Goal: Information Seeking & Learning: Compare options

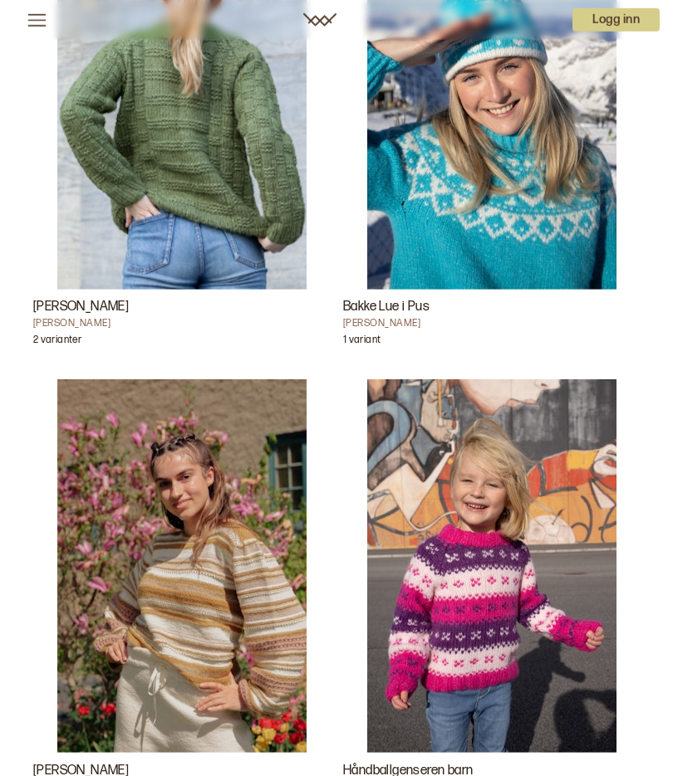
scroll to position [9534, 0]
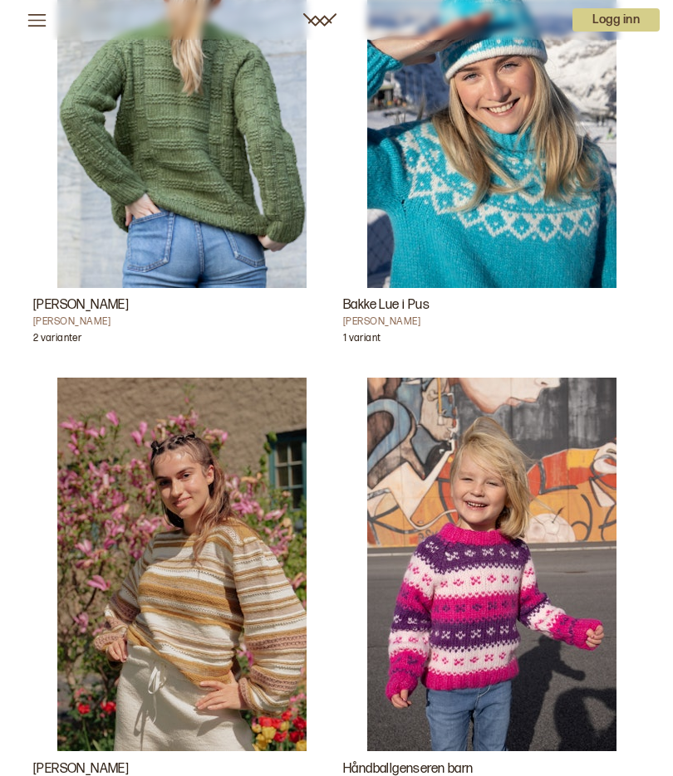
click at [232, 605] on img "Sonette genser" at bounding box center [181, 565] width 249 height 374
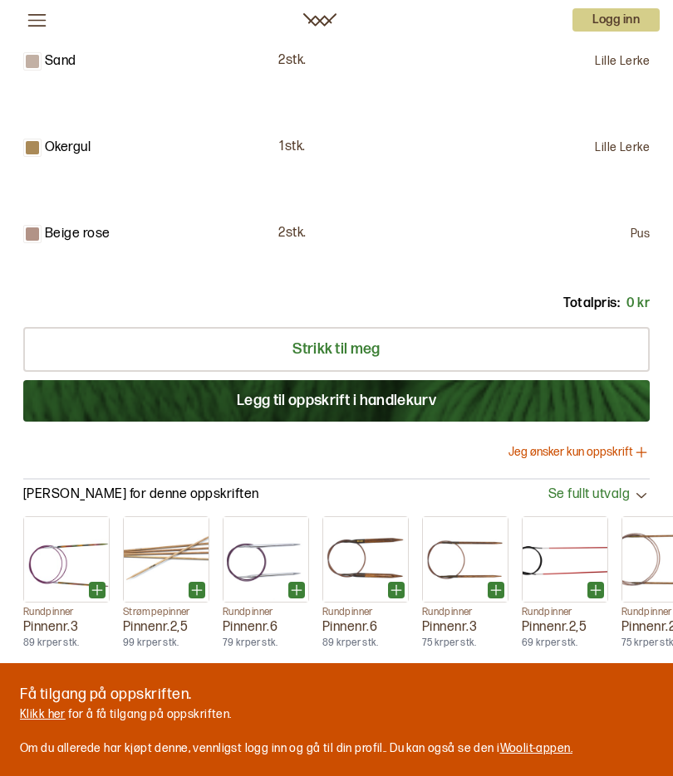
scroll to position [1623, 0]
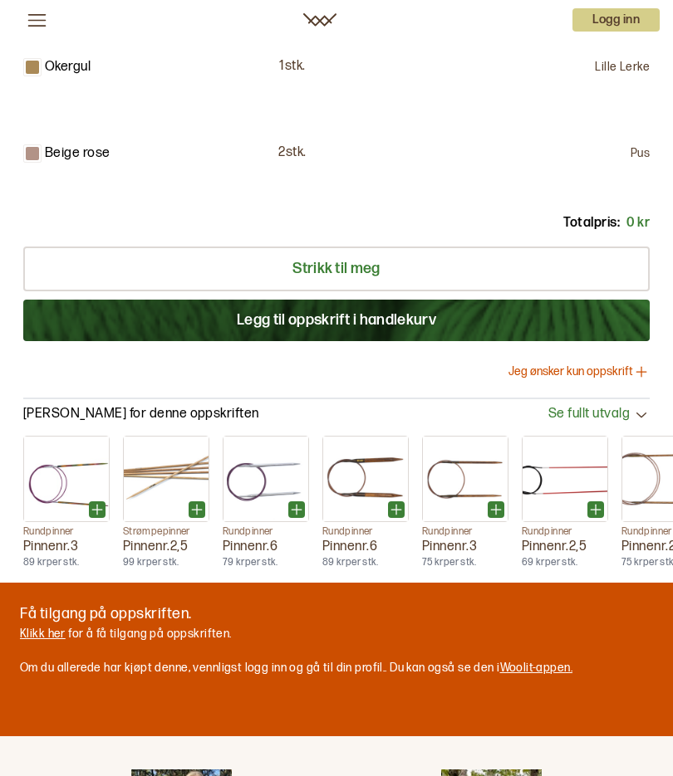
click at [545, 711] on div "Få tilgang på oppskriften. [PERSON_NAME] her for å få tilgang på oppskriften. O…" at bounding box center [336, 660] width 673 height 154
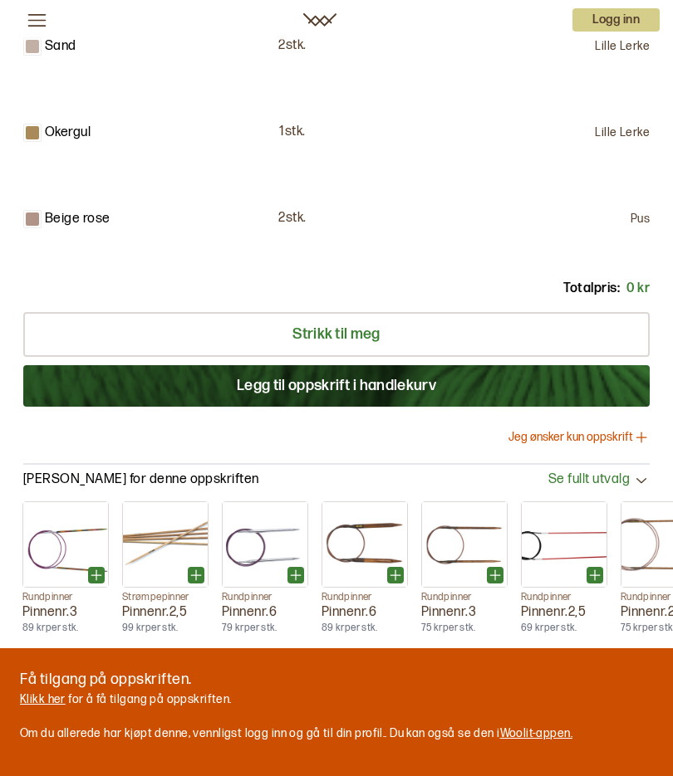
scroll to position [0, 0]
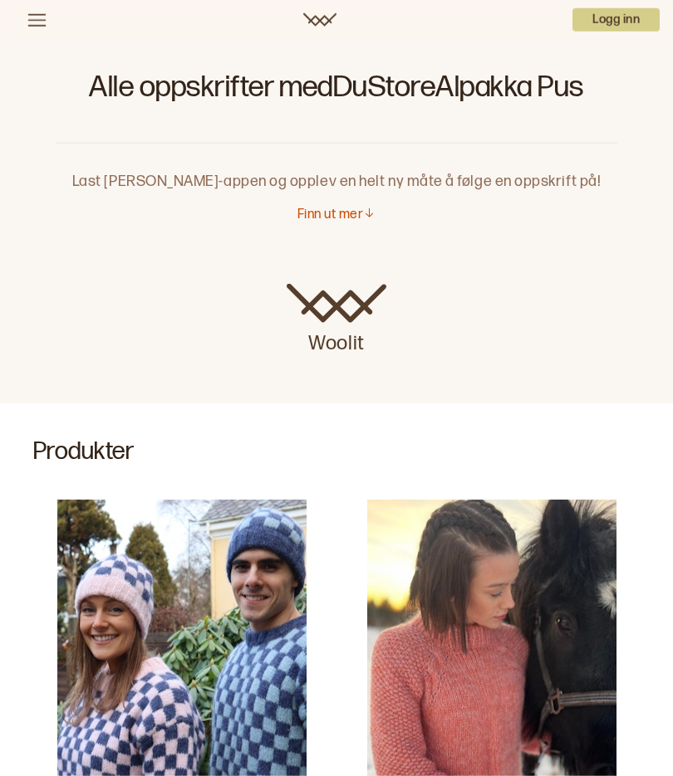
scroll to position [31, 0]
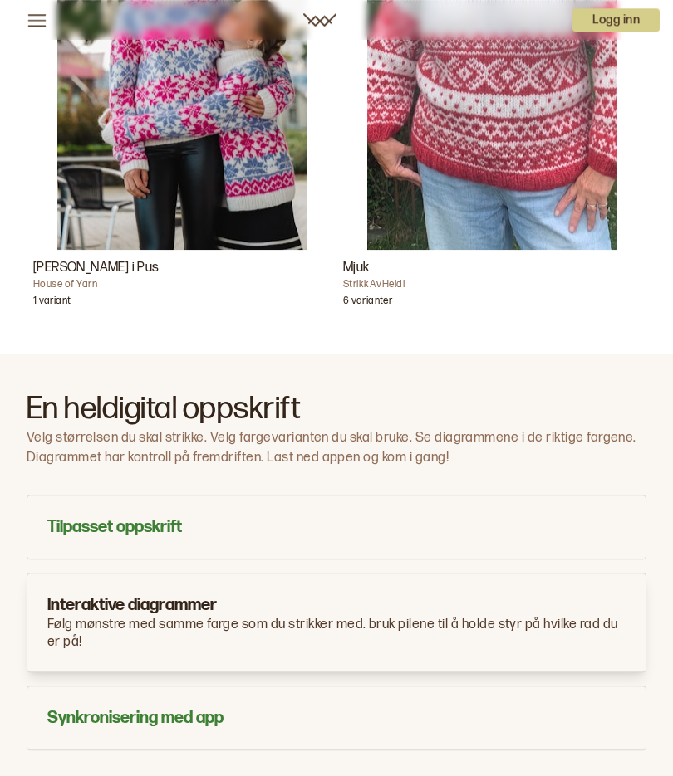
click at [571, 440] on p "Velg størrelsen du skal strikke. Velg fargevarianten du skal bruke. Se diagramm…" at bounding box center [336, 448] width 619 height 40
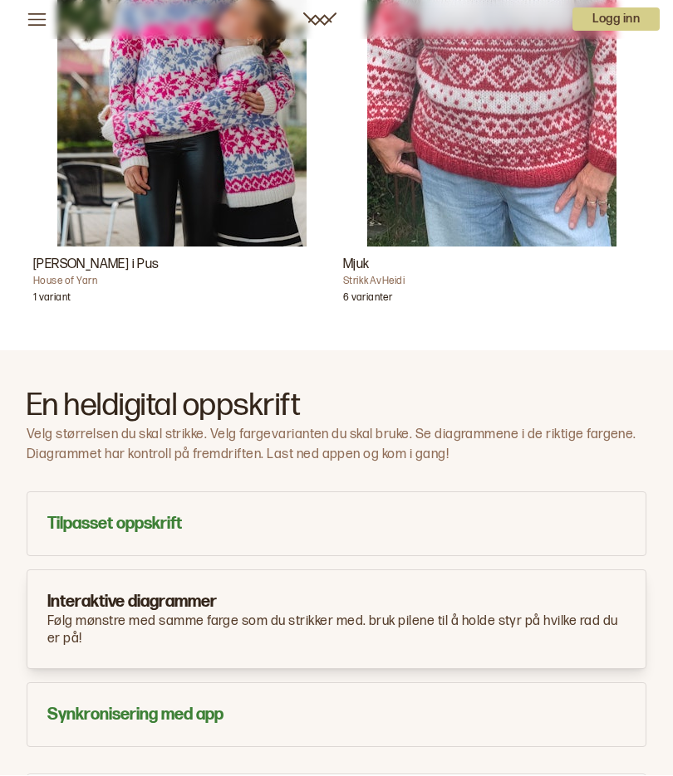
click at [306, 445] on p "Velg størrelsen du skal strikke. Velg fargevarianten du skal bruke. Se diagramm…" at bounding box center [336, 446] width 619 height 40
click at [281, 435] on p "Velg størrelsen du skal strikke. Velg fargevarianten du skal bruke. Se diagramm…" at bounding box center [336, 445] width 619 height 40
click at [320, 618] on p "Følg mønstre med samme farge som du strikker med. bruk pilene til å holde styr …" at bounding box center [336, 631] width 578 height 35
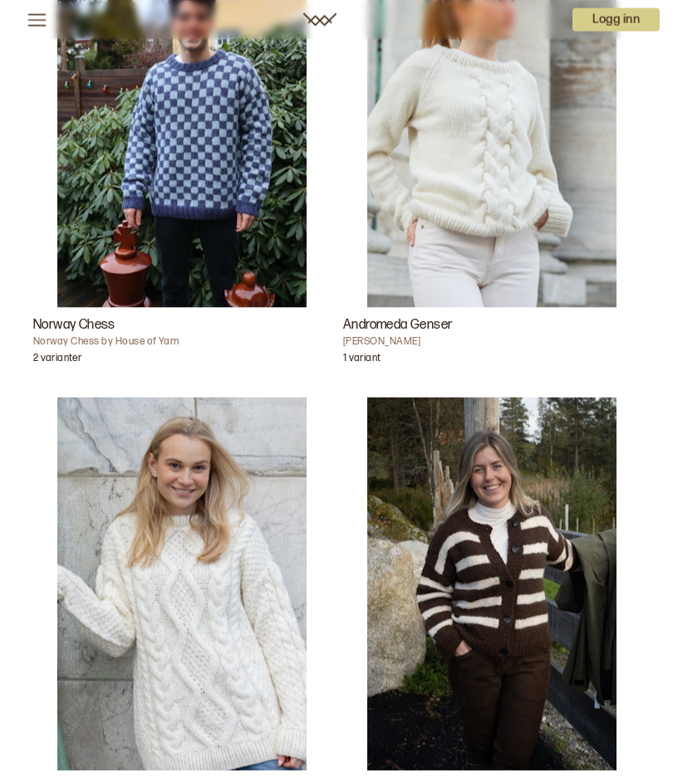
scroll to position [2558, 0]
click at [569, 717] on img "See Jakke" at bounding box center [491, 584] width 249 height 374
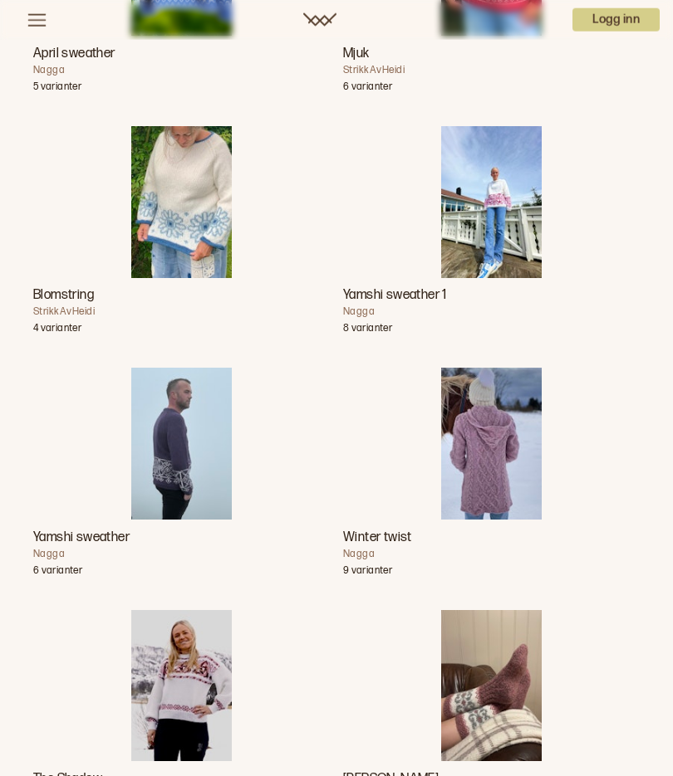
scroll to position [4448, 0]
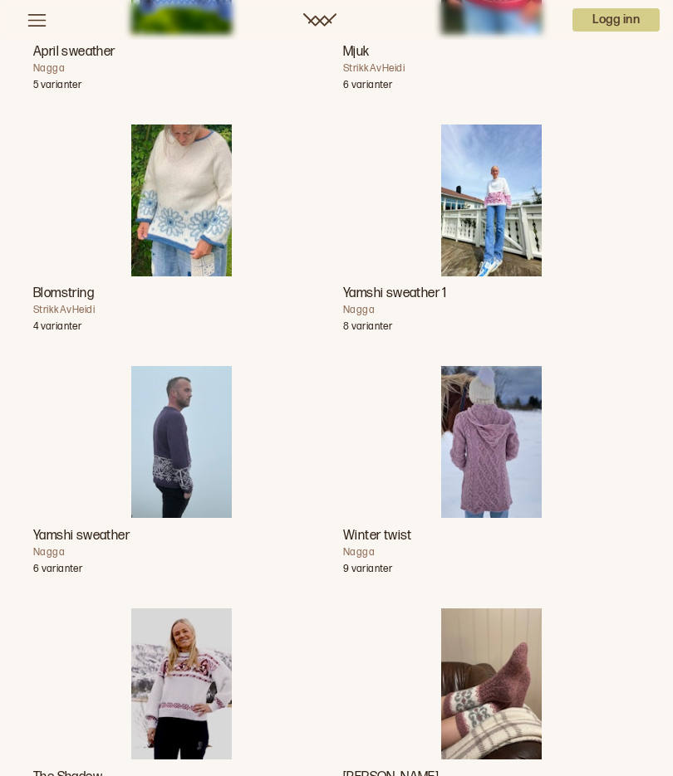
click at [200, 702] on img "The Shadow" at bounding box center [181, 685] width 101 height 152
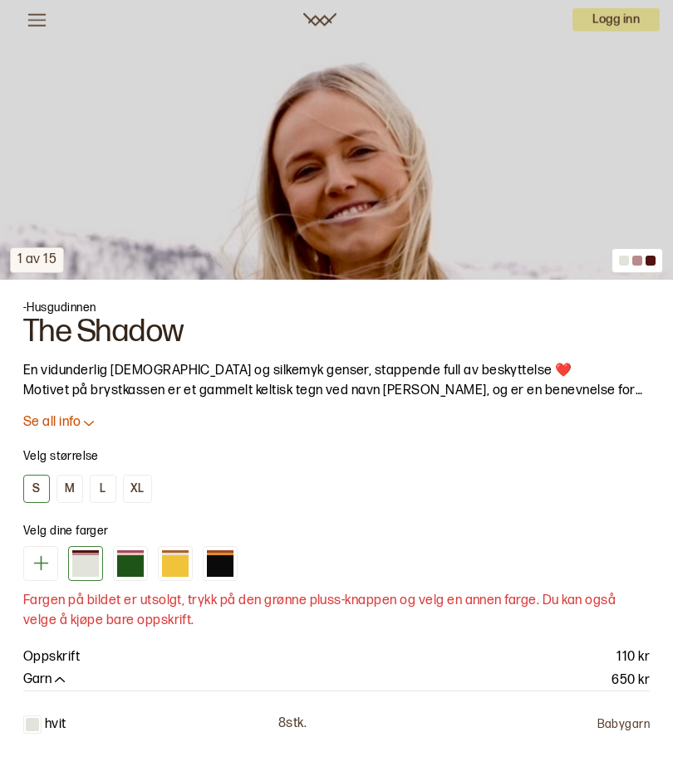
click at [114, 485] on button "L" at bounding box center [103, 489] width 27 height 28
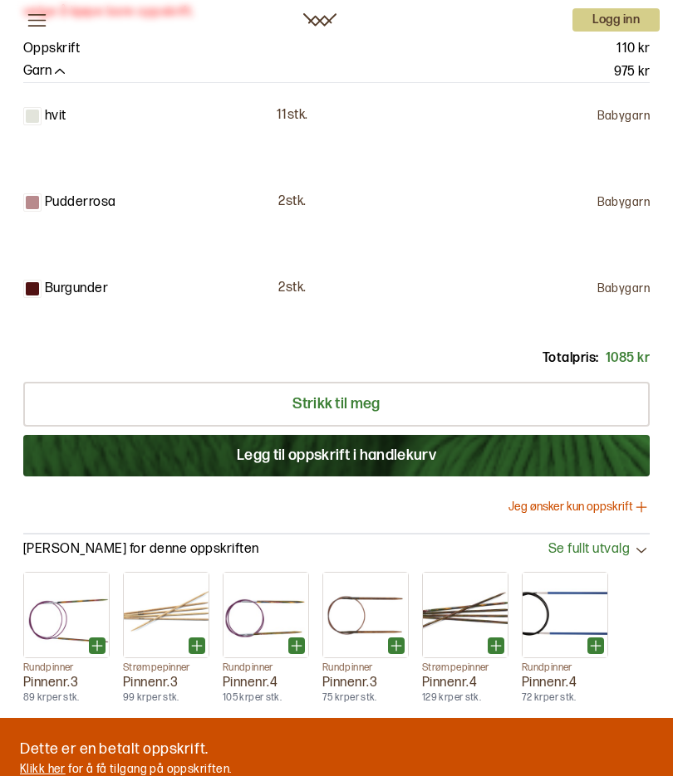
scroll to position [1338, 0]
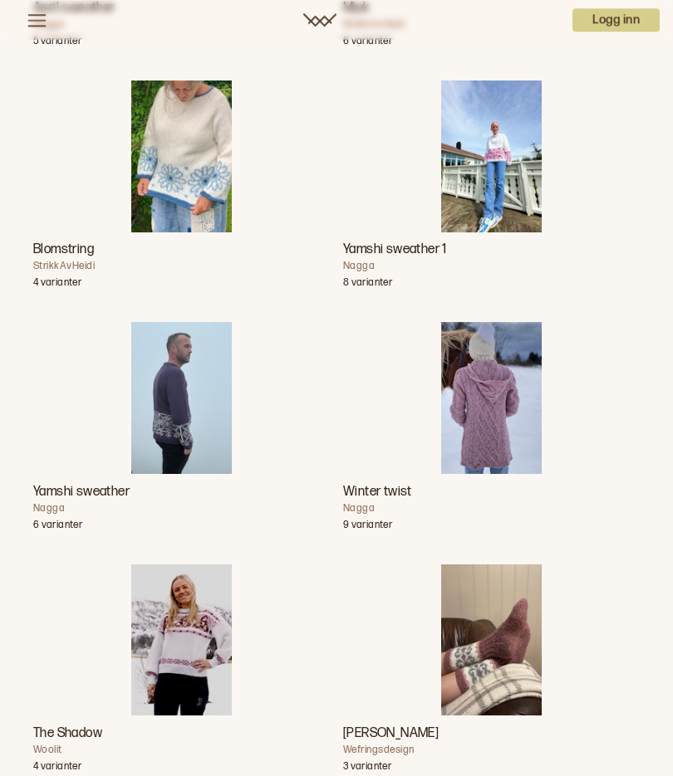
scroll to position [4491, 0]
